Goal: Information Seeking & Learning: Find specific fact

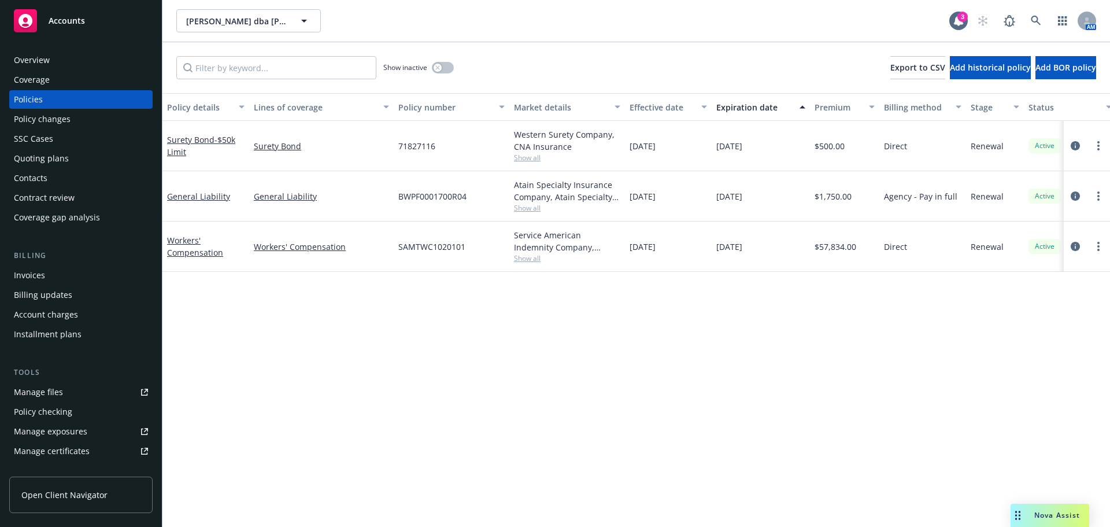
click at [88, 162] on div "Quoting plans" at bounding box center [81, 158] width 134 height 19
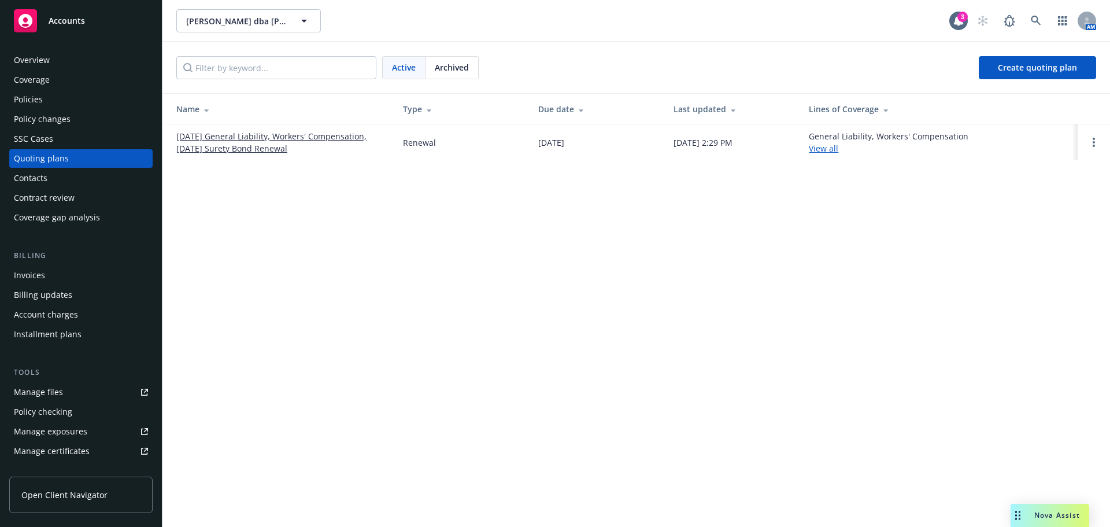
click at [80, 97] on div "Policies" at bounding box center [81, 99] width 134 height 19
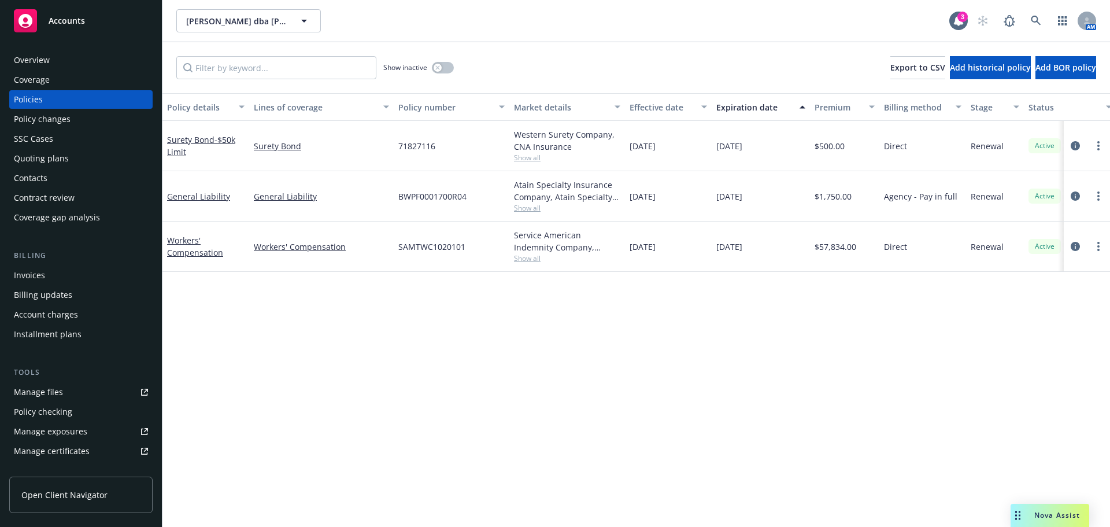
click at [515, 158] on span "Show all" at bounding box center [567, 158] width 106 height 10
click at [339, 319] on div "Policy details Lines of coverage Policy number Market details Effective date Ex…" at bounding box center [636, 310] width 948 height 434
drag, startPoint x: 444, startPoint y: 147, endPoint x: 396, endPoint y: 146, distance: 48.0
click at [396, 146] on div "71827116" at bounding box center [452, 146] width 116 height 50
copy span "71827116"
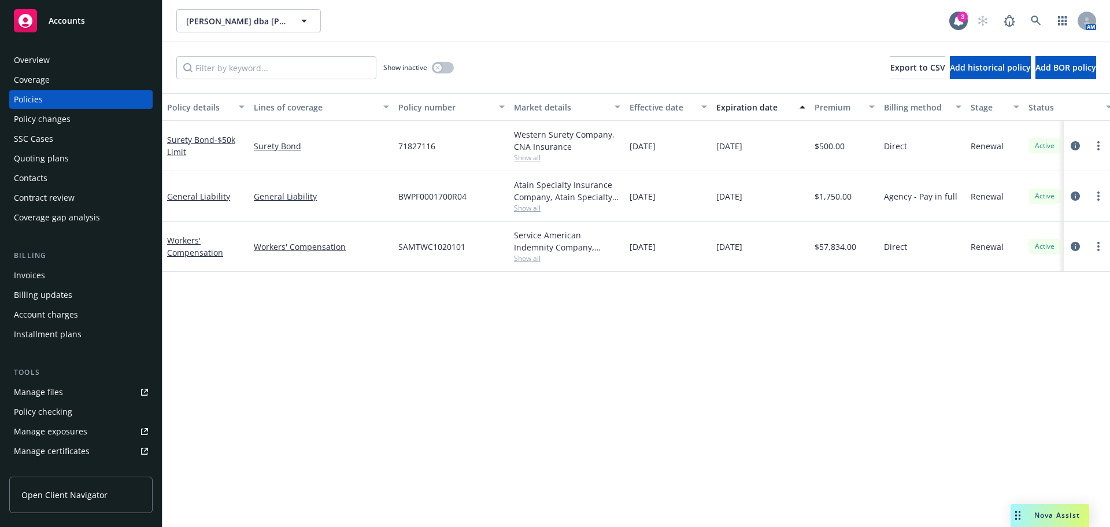
click at [527, 157] on span "Show all" at bounding box center [567, 158] width 106 height 10
click at [411, 365] on div "Policy details Lines of coverage Policy number Market details Effective date Ex…" at bounding box center [636, 310] width 948 height 434
